Goal: Find specific page/section: Find specific page/section

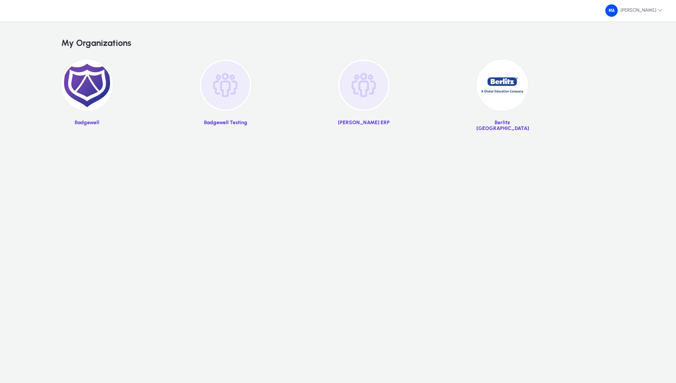
click at [497, 85] on img at bounding box center [502, 85] width 52 height 52
